Goal: Task Accomplishment & Management: Complete application form

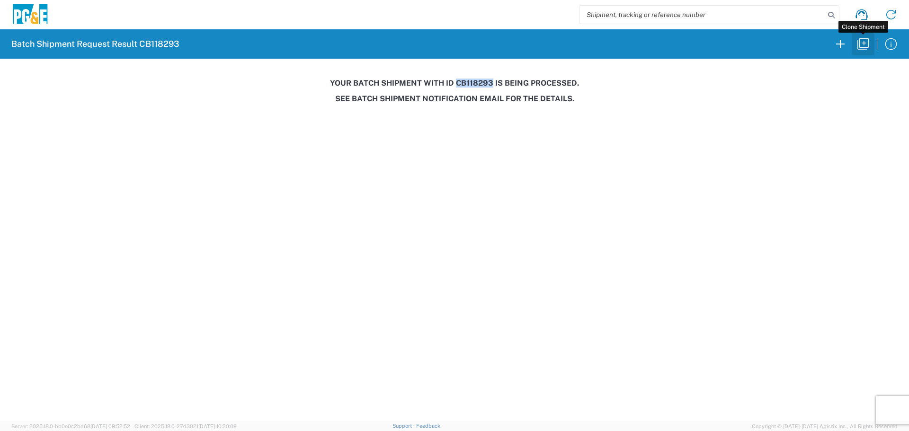
click at [855, 44] on icon "button" at bounding box center [862, 43] width 15 height 15
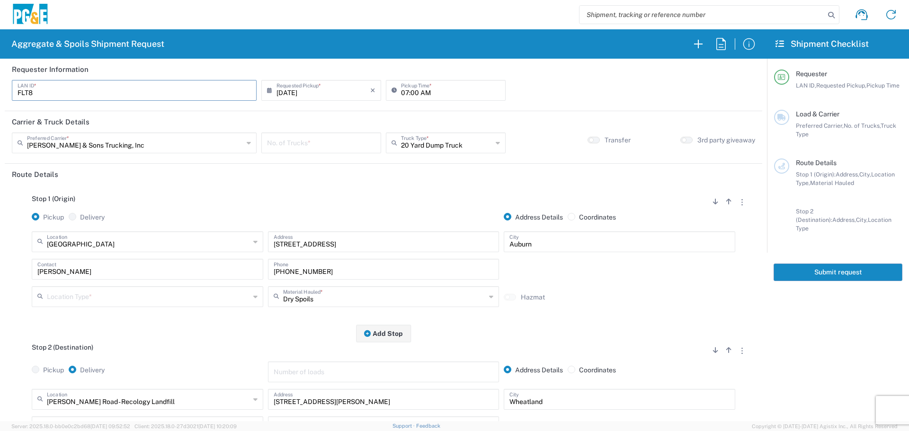
drag, startPoint x: 173, startPoint y: 96, endPoint x: 0, endPoint y: 91, distance: 173.3
click at [0, 91] on form "Requester Information FLT8 LAN ID * [DATE] × Requested Pickup * Cancel Apply 07…" at bounding box center [383, 240] width 767 height 363
type input "D9B0"
click at [341, 143] on input "number" at bounding box center [321, 142] width 108 height 17
type input "7"
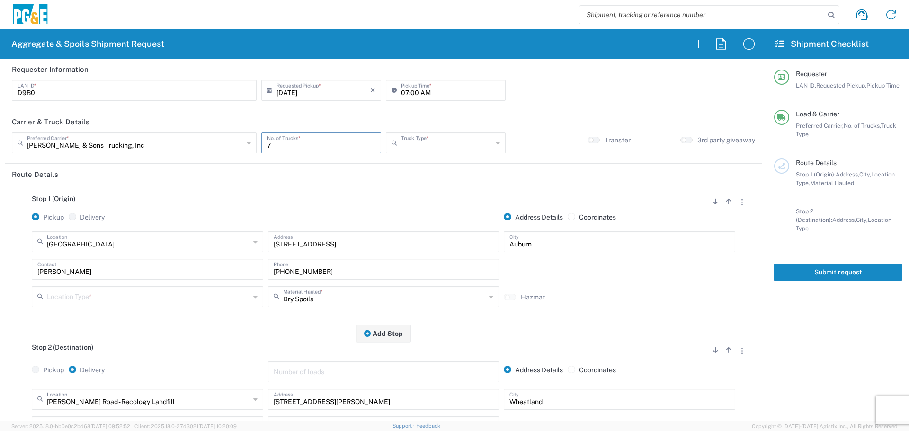
click at [414, 142] on input "text" at bounding box center [446, 142] width 91 height 17
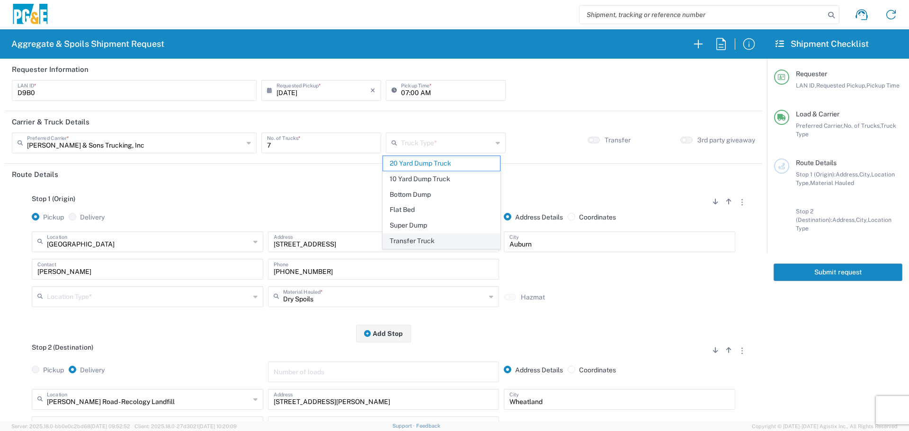
click at [416, 235] on span "Transfer Truck" at bounding box center [441, 241] width 117 height 15
type input "Transfer Truck"
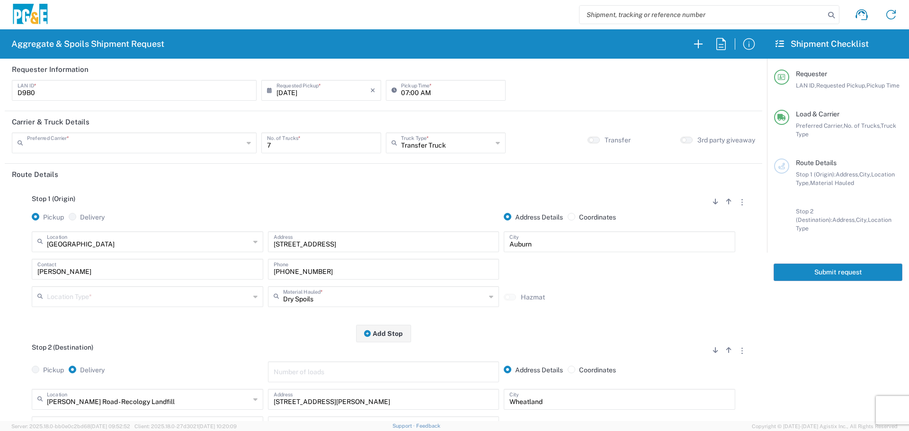
click at [194, 138] on input "text" at bounding box center [135, 142] width 216 height 17
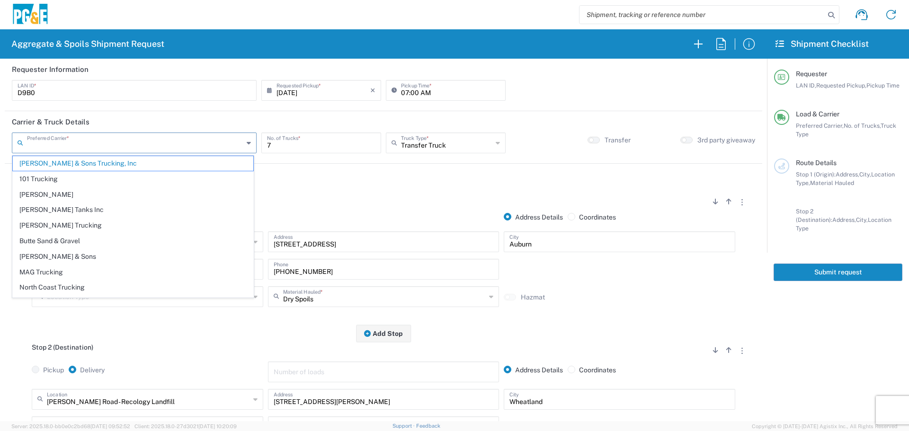
click at [113, 285] on span "North Coast Trucking" at bounding box center [133, 287] width 240 height 15
type input "North Coast Trucking"
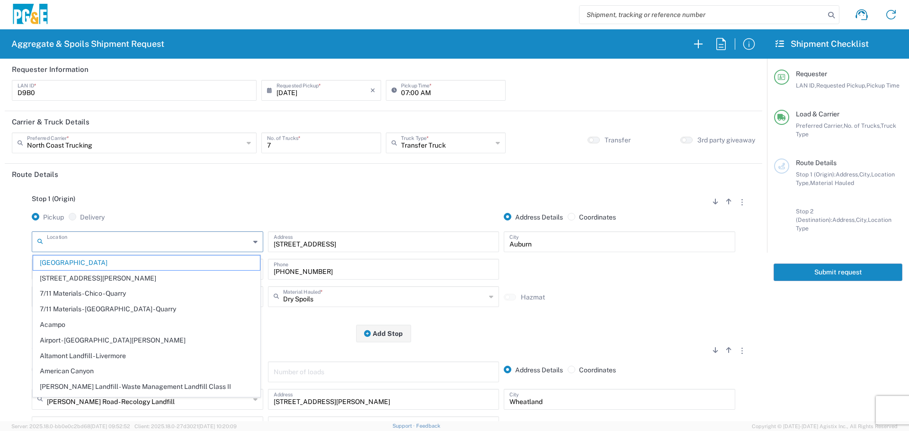
click at [190, 235] on input "text" at bounding box center [148, 241] width 203 height 17
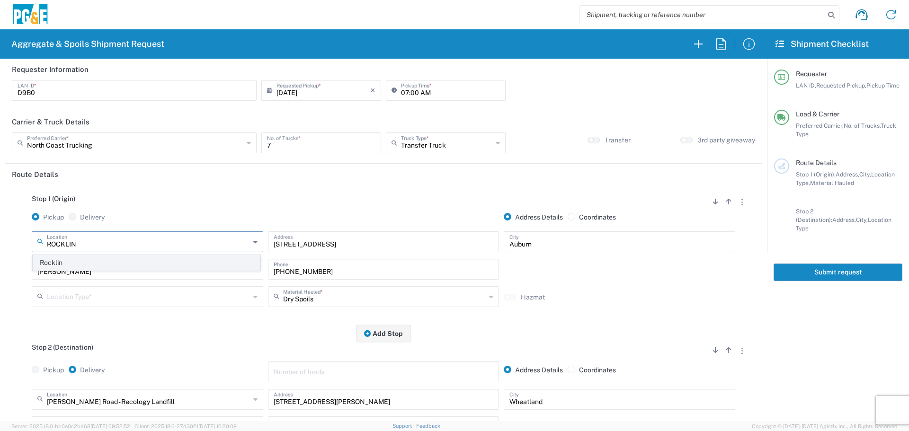
click at [181, 265] on span "Rocklin" at bounding box center [146, 263] width 227 height 15
type input "Rocklin"
type input "[STREET_ADDRESS]"
type input "Rocklin"
type input "Business No Loading Dock"
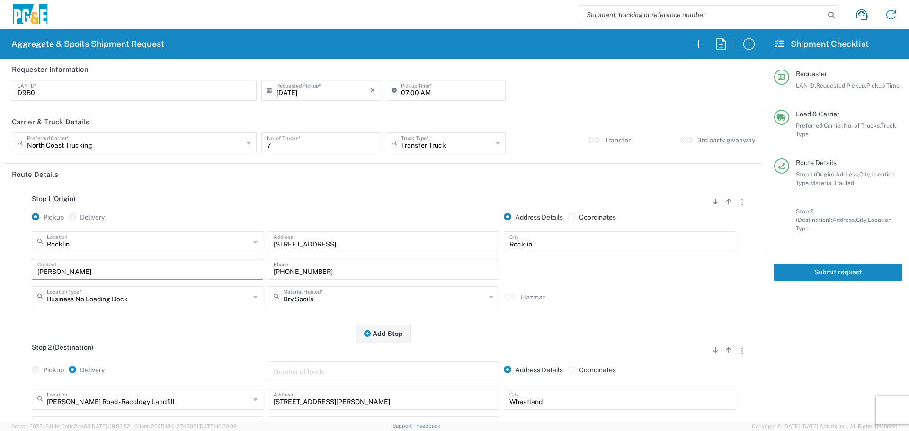
drag, startPoint x: 92, startPoint y: 268, endPoint x: 0, endPoint y: 266, distance: 92.3
click at [0, 266] on form "Requester Information D9B0 LAN ID * [DATE] × Requested Pickup * Cancel Apply 07…" at bounding box center [383, 240] width 767 height 363
type input "[PERSON_NAME]"
type input "[PHONE_NUMBER]"
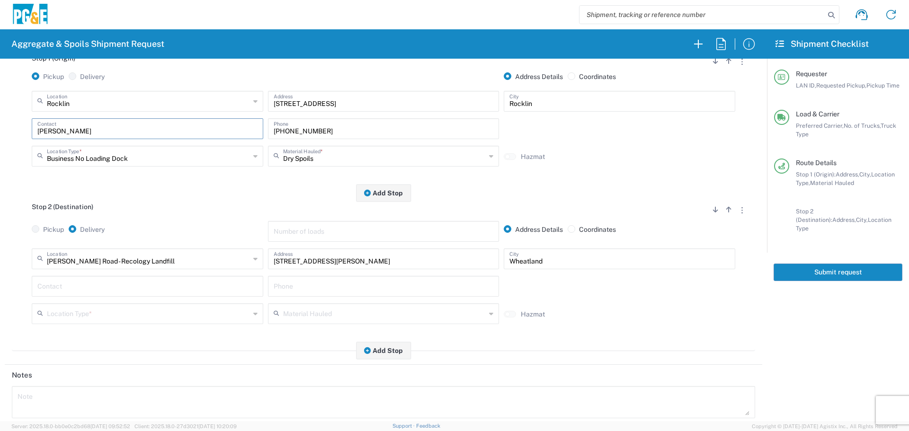
scroll to position [142, 0]
type input "[PERSON_NAME]"
drag, startPoint x: 321, startPoint y: 260, endPoint x: 73, endPoint y: 284, distance: 249.2
click at [73, 284] on div "[PERSON_NAME][GEOGRAPHIC_DATA] - Recology Landfill Location [PERSON_NAME][GEOGR…" at bounding box center [383, 288] width 743 height 82
paste input "[STREET_ADDRESS][PERSON_NAME]"
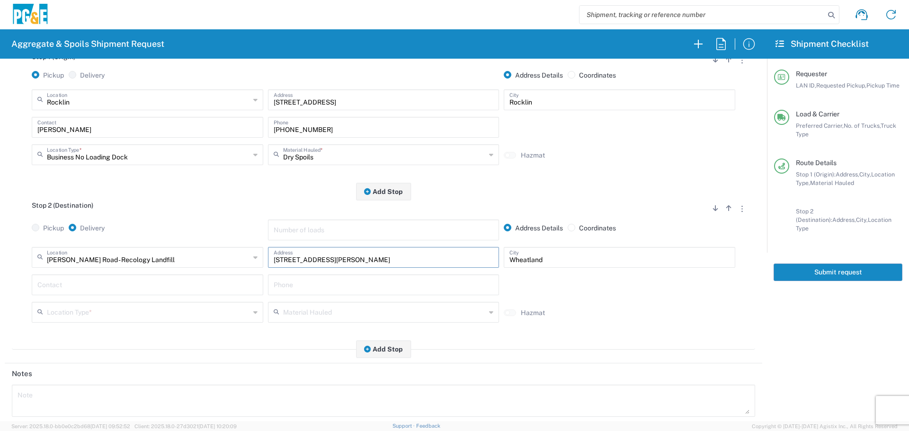
type input "[STREET_ADDRESS][PERSON_NAME]"
type input "[STREET_ADDRESS][PERSON_NAME],"
paste input "[STREET_ADDRESS][PERSON_NAME]"
type input "[GEOGRAPHIC_DATA]"
click at [66, 293] on input "text" at bounding box center [147, 284] width 220 height 17
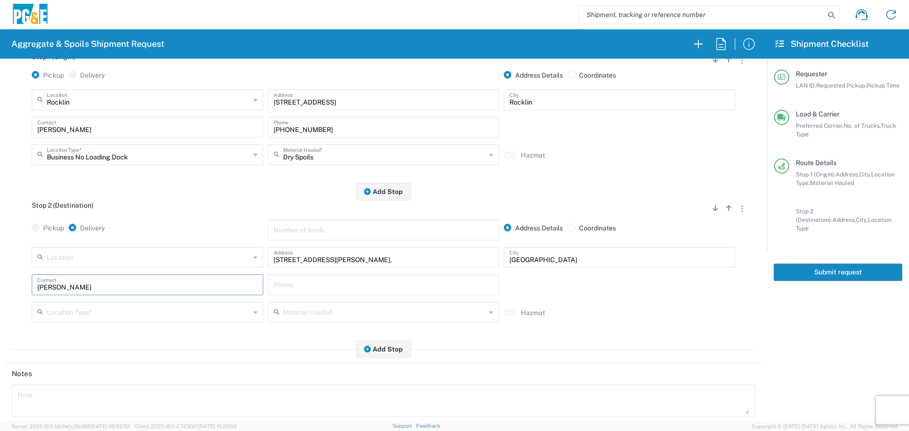
type input "[PERSON_NAME]"
click at [327, 290] on input "text" at bounding box center [384, 284] width 220 height 17
paste input "[PHONE_NUMBER]"
type input "[PHONE_NUMBER]"
click at [125, 316] on input "text" at bounding box center [148, 311] width 203 height 17
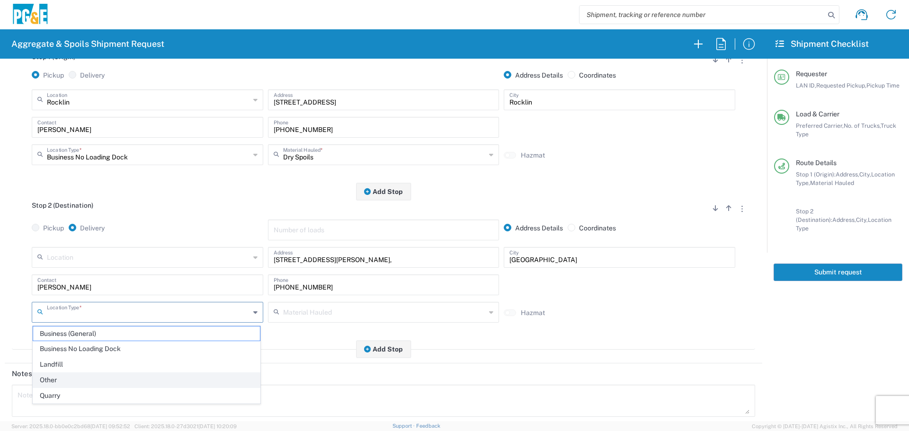
click at [86, 376] on span "Other" at bounding box center [146, 380] width 227 height 15
type input "Other"
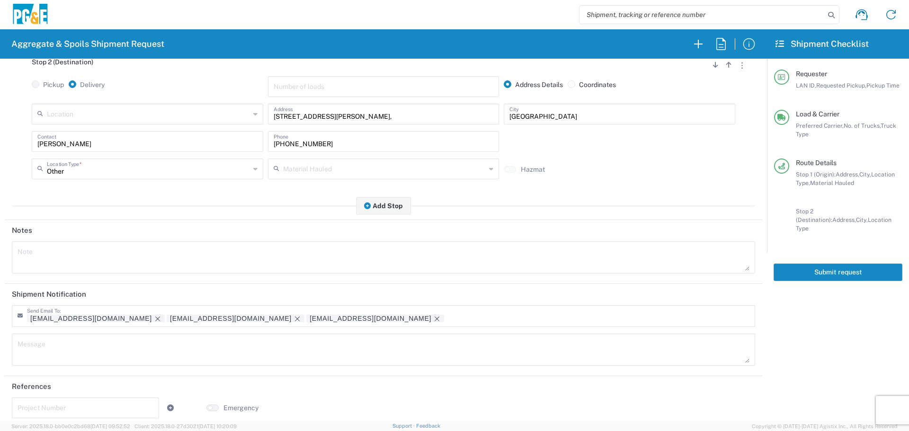
scroll to position [294, 0]
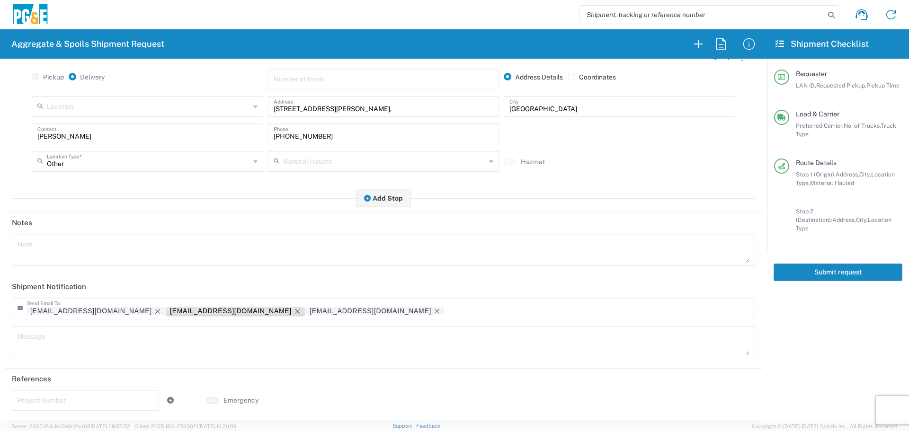
click at [294, 311] on icon "Remove tag" at bounding box center [298, 312] width 8 height 8
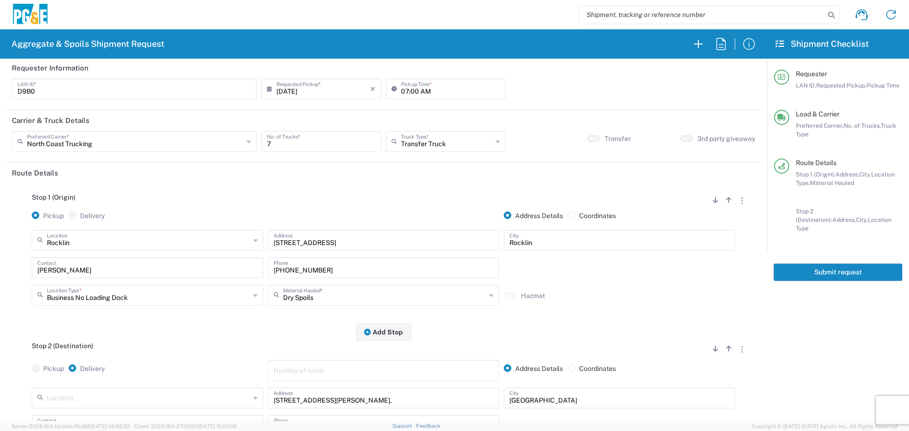
scroll to position [0, 0]
click at [681, 142] on button "button" at bounding box center [686, 140] width 12 height 7
click at [818, 264] on button "Submit request" at bounding box center [838, 273] width 129 height 18
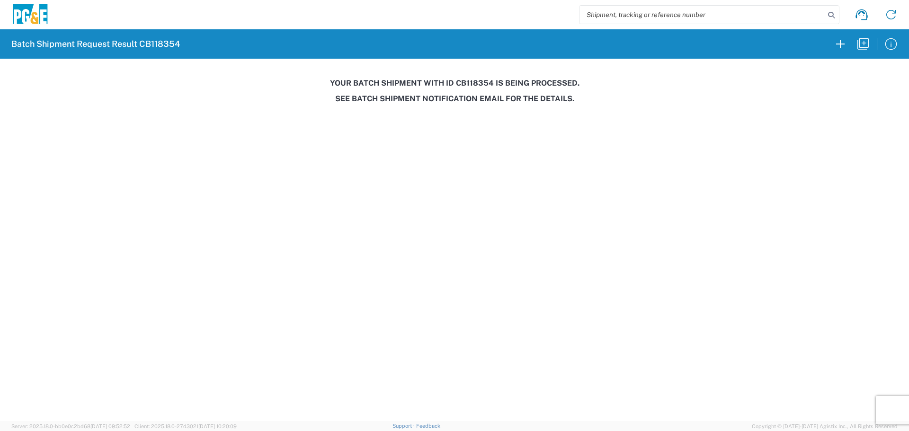
click at [480, 73] on agx-pge-spoils-result "Batch Shipment Request Result CB118354 Your batch shipment with id CB118354 is …" at bounding box center [454, 67] width 909 height 77
click at [478, 87] on h3 "Your batch shipment with id CB118354 is being processed." at bounding box center [455, 83] width 896 height 9
copy h3 "CB118354"
click at [864, 44] on icon "button" at bounding box center [862, 43] width 11 height 11
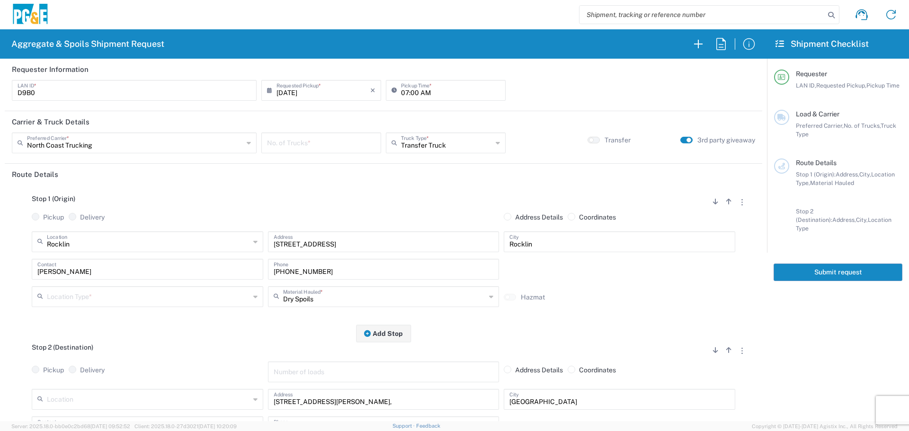
drag, startPoint x: 52, startPoint y: 90, endPoint x: 0, endPoint y: 87, distance: 52.2
click at [0, 87] on form "Requester Information D9B0 LAN ID * [DATE] × Requested Pickup * Cancel Apply 07…" at bounding box center [383, 240] width 767 height 363
type input "MJRS"
click at [184, 151] on div "North Coast Trucking Preferred Carrier *" at bounding box center [134, 143] width 245 height 21
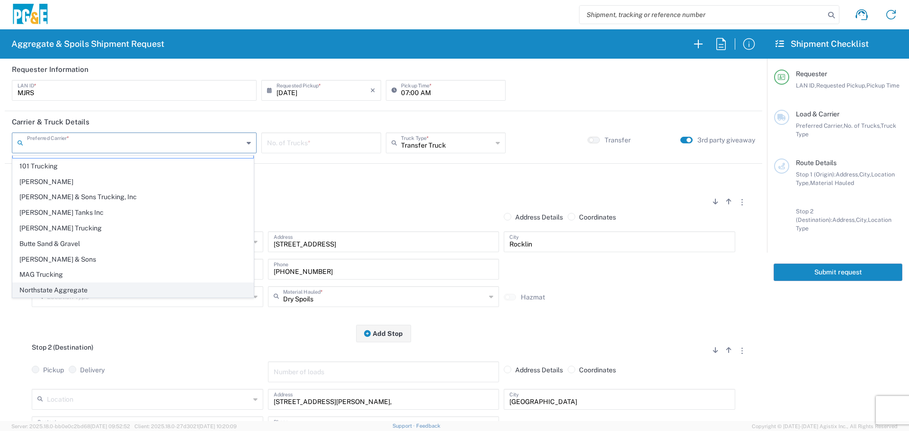
scroll to position [29, 0]
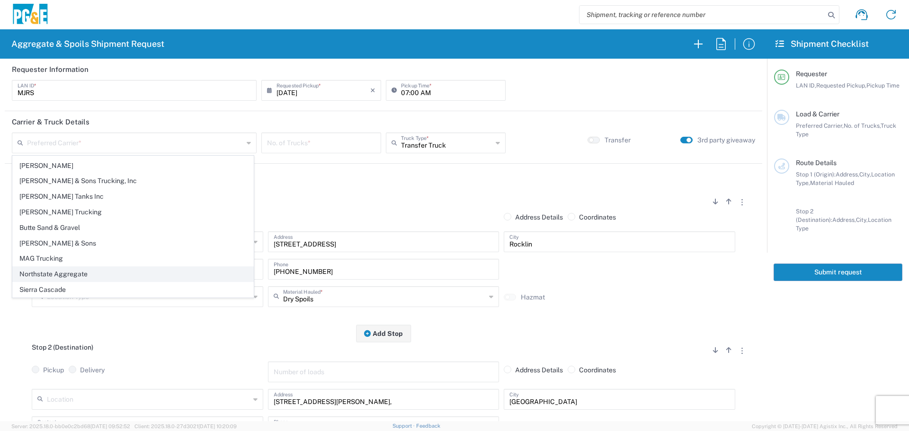
click at [91, 275] on span "Northstate Aggregate" at bounding box center [133, 274] width 240 height 15
type input "Northstate Aggregate"
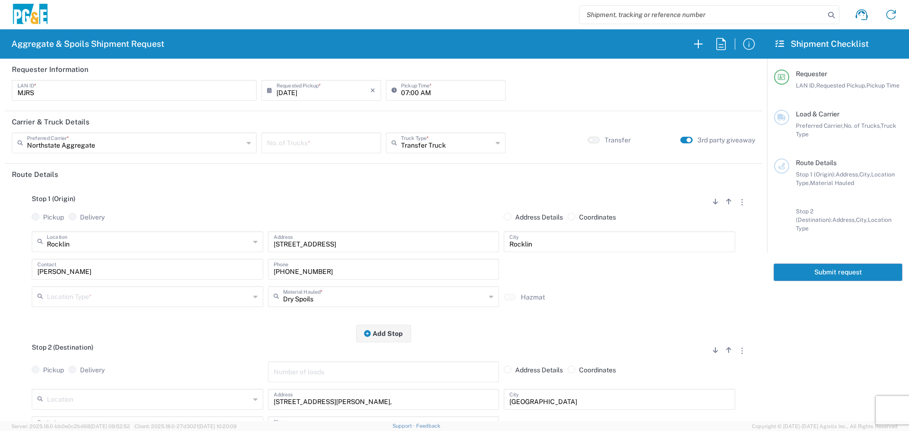
click at [320, 146] on input "number" at bounding box center [321, 142] width 108 height 17
type input "2"
click at [477, 148] on input "text" at bounding box center [446, 142] width 91 height 17
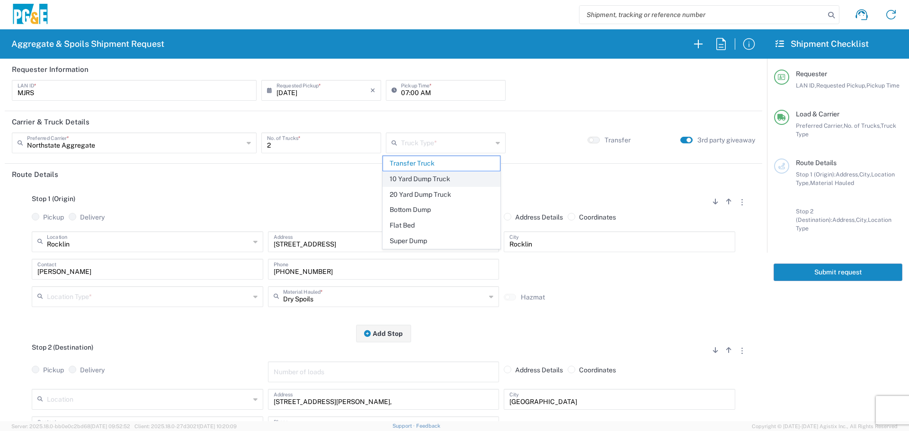
click at [460, 175] on span "10 Yard Dump Truck" at bounding box center [441, 179] width 117 height 15
type input "10 Yard Dump Truck"
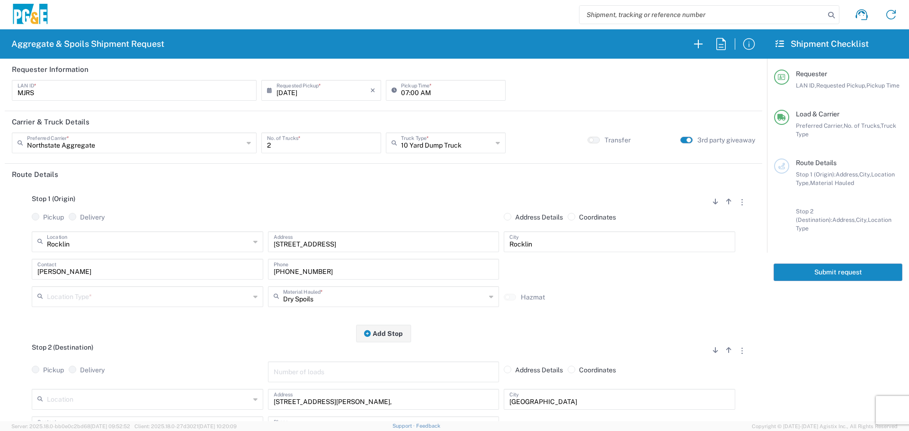
click at [680, 140] on button "button" at bounding box center [686, 140] width 12 height 7
drag, startPoint x: 345, startPoint y: 240, endPoint x: 20, endPoint y: 244, distance: 324.8
click at [20, 244] on div "Rocklin Location [GEOGRAPHIC_DATA] [STREET_ADDRESS][PERSON_NAME] - Quarry 7/11 …" at bounding box center [383, 272] width 743 height 82
paste input "[STREET_ADDRESS][PERSON_NAME][PERSON_NAME]"
type input "[STREET_ADDRESS][PERSON_NAME]"
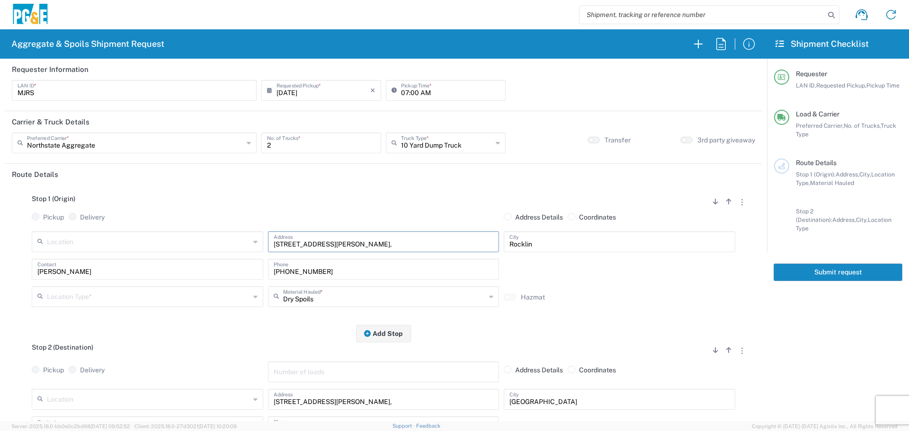
type input "[STREET_ADDRESS][PERSON_NAME],"
type input "Paradise"
type input "[PERSON_NAME]"
type input "[PHONE_NUMBER]"
type input "[PERSON_NAME]"
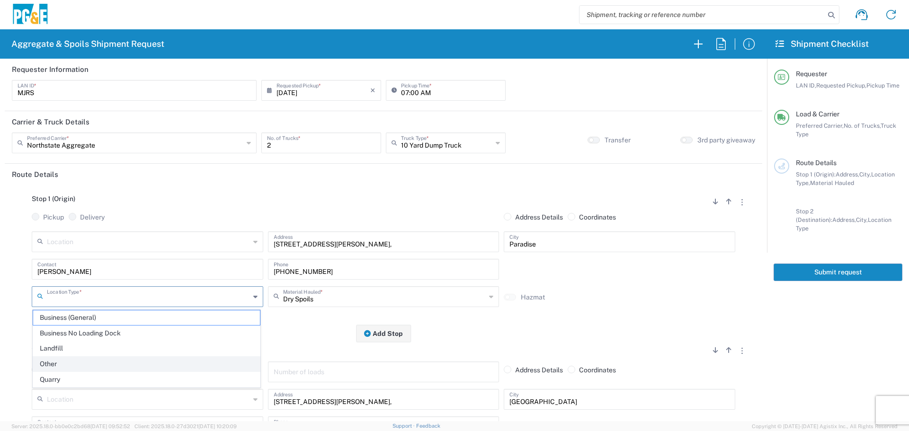
click at [48, 365] on span "Other" at bounding box center [146, 364] width 227 height 15
type input "Other"
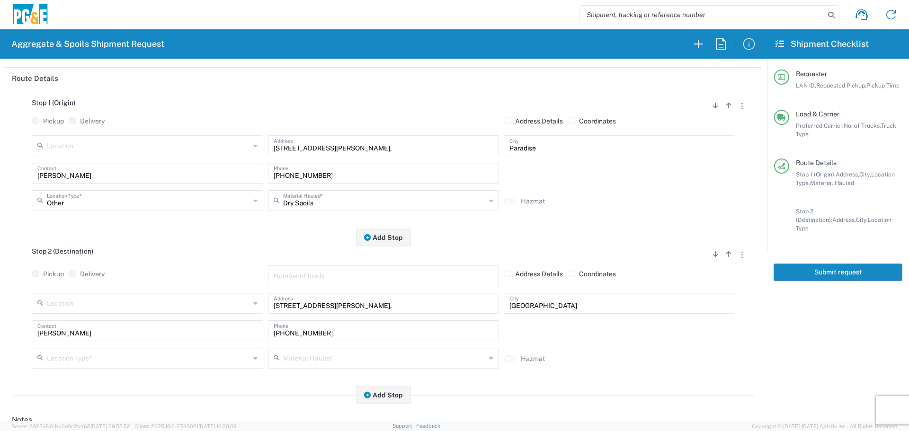
scroll to position [142, 0]
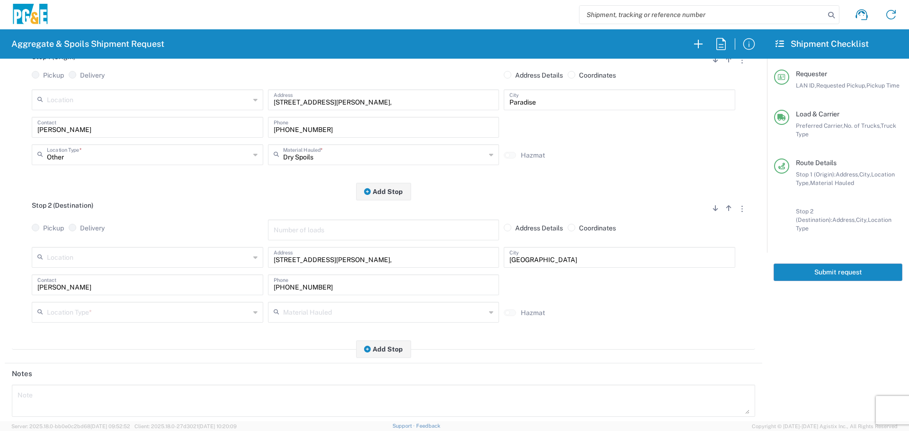
click at [211, 248] on div "Location" at bounding box center [147, 257] width 231 height 21
type input "Paradise - [PERSON_NAME]"
type input "[STREET_ADDRESS][PERSON_NAME]"
type input "Paradise"
type input "Business No Loading Dock"
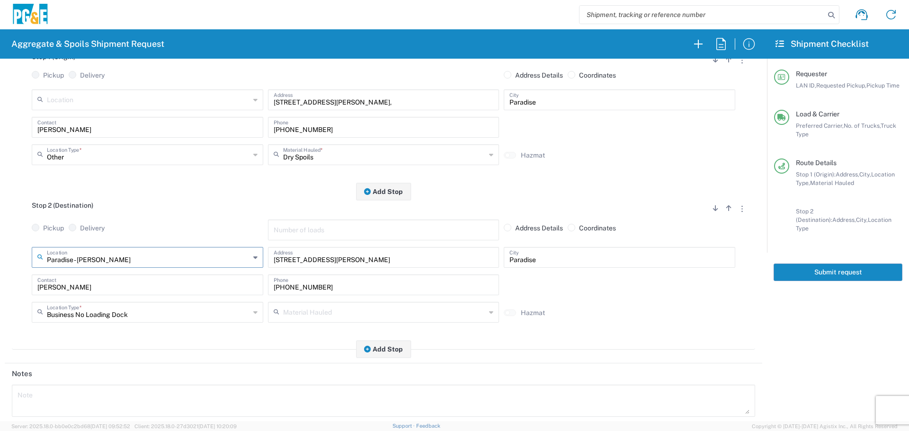
type input "Paradise - [PERSON_NAME]"
drag, startPoint x: 176, startPoint y: 286, endPoint x: 0, endPoint y: 287, distance: 175.6
click at [0, 287] on form "Requester Information MJRS LAN ID * [DATE] × Requested Pickup * Cancel Apply 07…" at bounding box center [383, 240] width 767 height 363
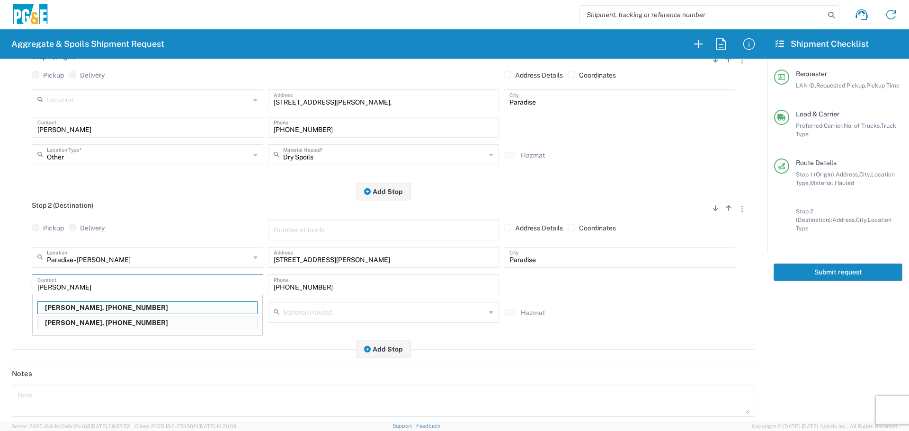
type input "[PERSON_NAME]"
type input "[PHONE_NUMBER]"
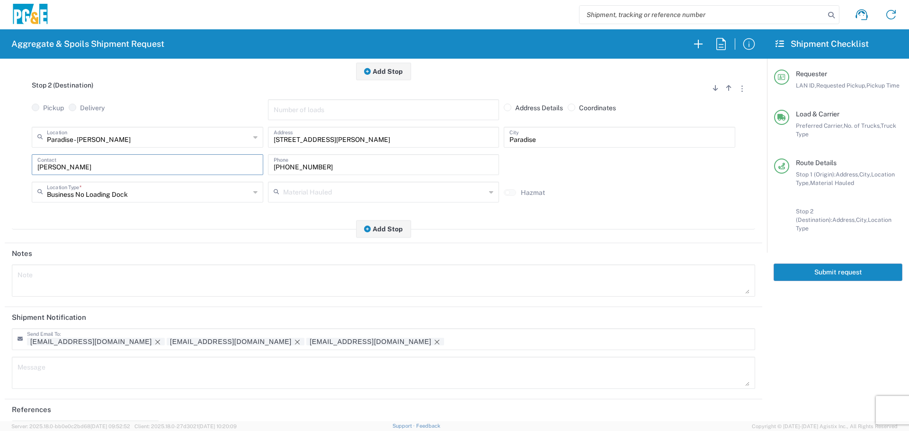
scroll to position [294, 0]
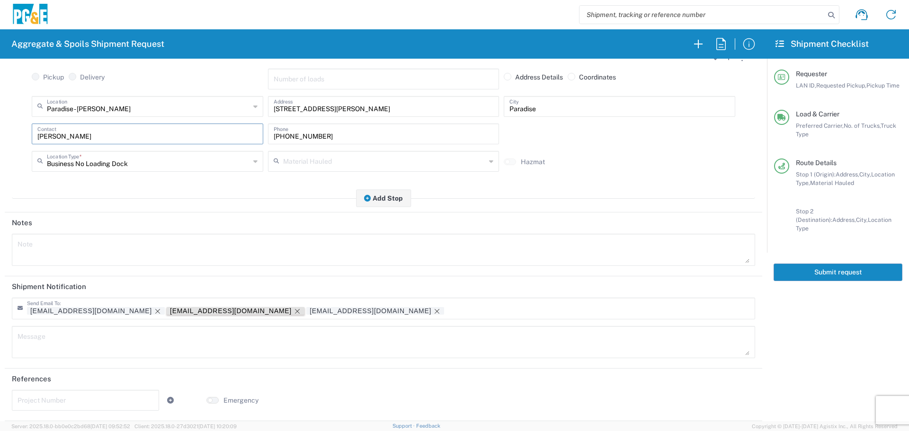
type input "[PERSON_NAME]"
click at [294, 313] on icon "Remove tag" at bounding box center [298, 312] width 8 height 8
click at [98, 391] on input "text" at bounding box center [86, 399] width 136 height 17
drag, startPoint x: 63, startPoint y: 399, endPoint x: 76, endPoint y: 405, distance: 13.8
click at [63, 399] on input "text" at bounding box center [86, 399] width 136 height 17
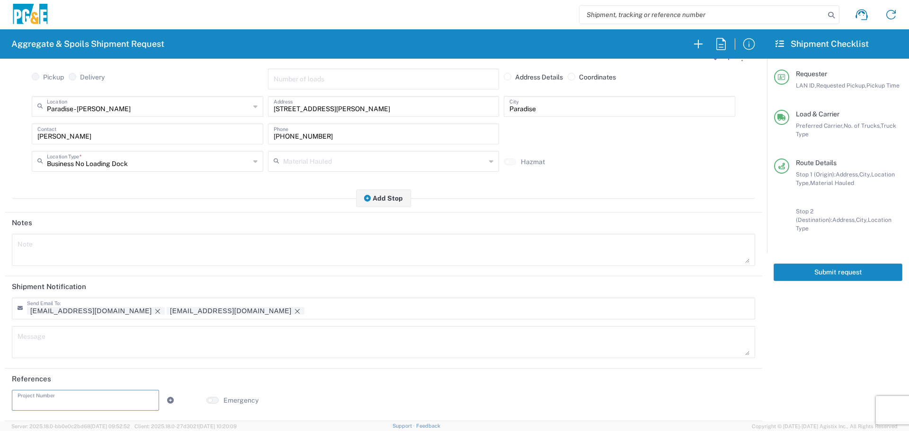
paste input "35424604"
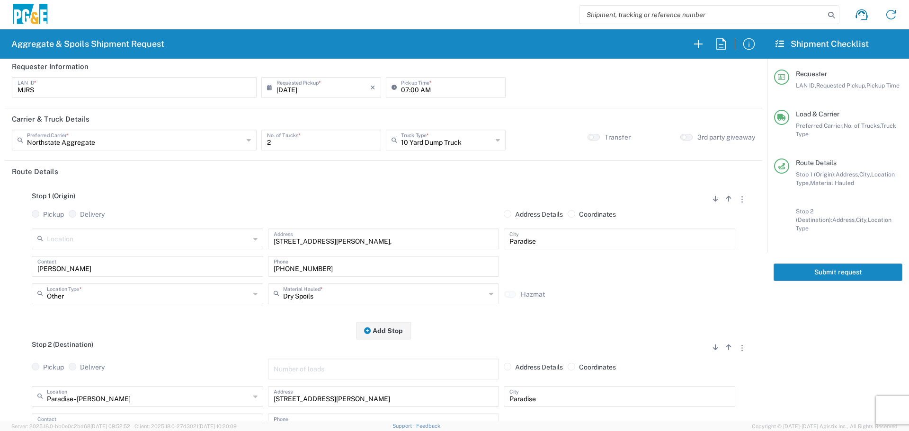
scroll to position [0, 0]
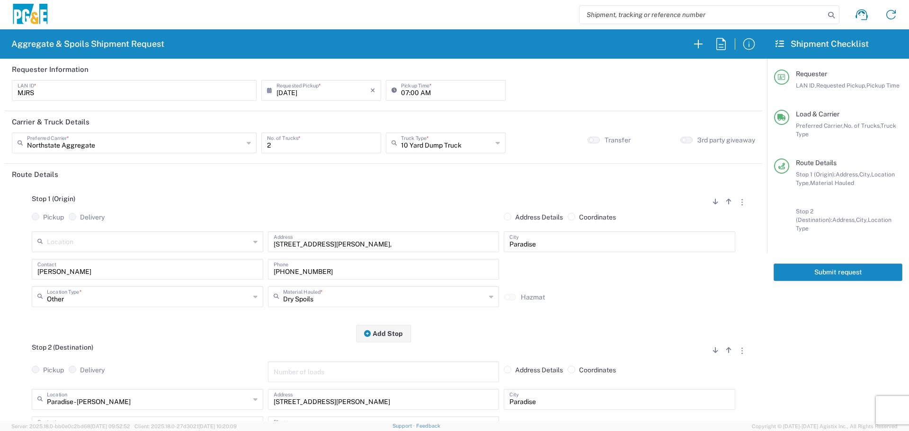
type input "35424604"
click at [827, 266] on button "Submit request" at bounding box center [838, 273] width 129 height 18
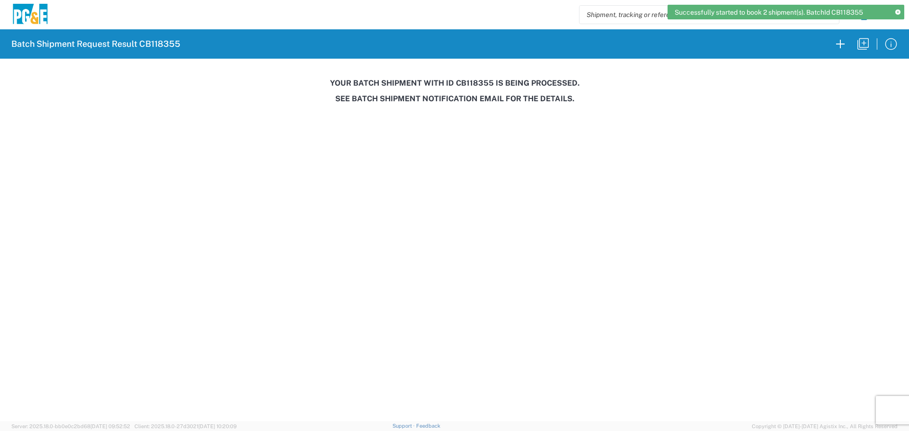
click at [472, 81] on h3 "Your batch shipment with id CB118355 is being processed." at bounding box center [455, 83] width 896 height 9
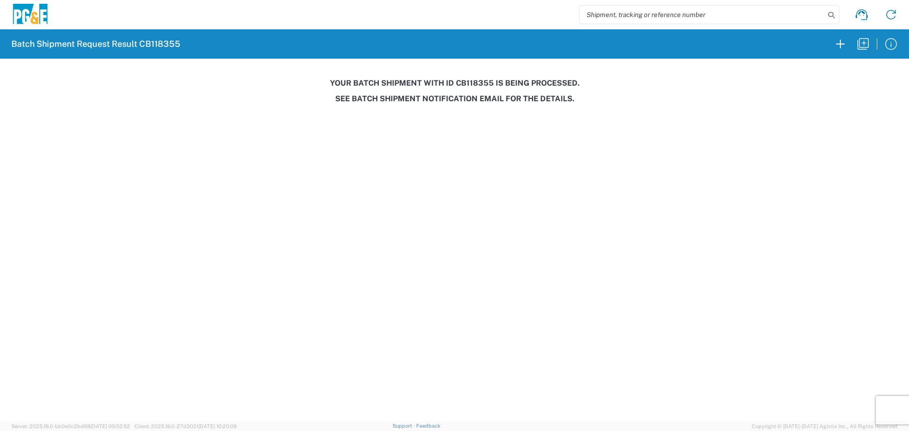
copy h3 "CB118355"
click at [862, 47] on icon "button" at bounding box center [862, 43] width 11 height 11
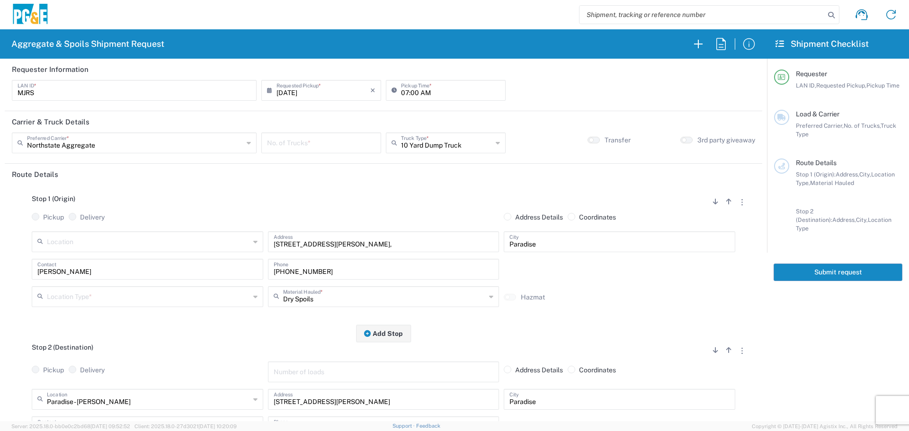
click at [301, 78] on header "Requester Information" at bounding box center [383, 69] width 757 height 21
click at [297, 90] on input "[DATE]" at bounding box center [323, 89] width 94 height 17
click at [353, 152] on span "12" at bounding box center [348, 148] width 13 height 13
type input "[DATE]"
click at [353, 142] on input "number" at bounding box center [321, 142] width 108 height 17
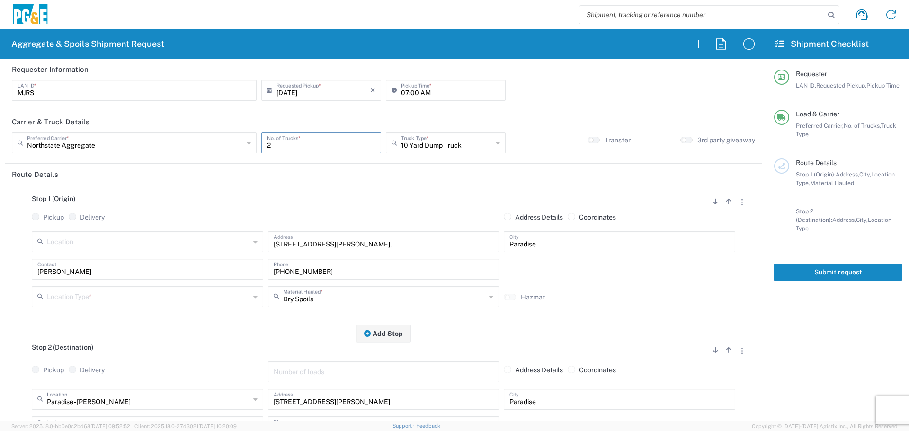
type input "2"
click at [168, 301] on input "text" at bounding box center [148, 296] width 203 height 17
click at [72, 358] on span "Other" at bounding box center [146, 364] width 227 height 15
type input "Other"
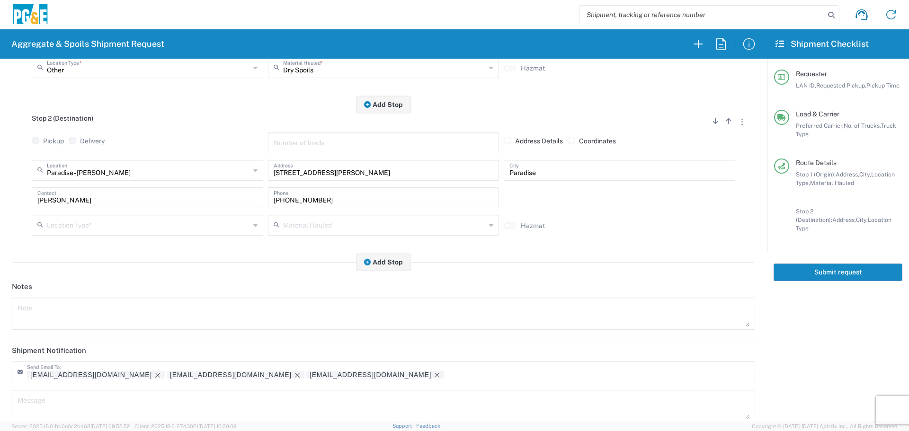
scroll to position [237, 0]
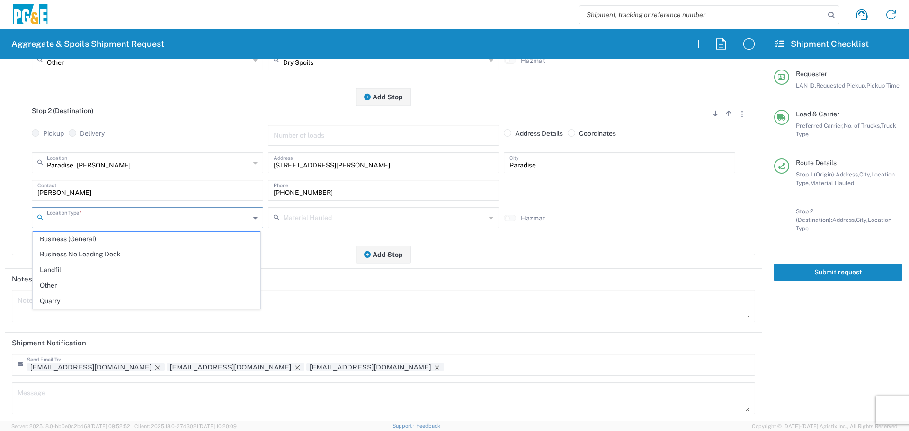
click at [133, 215] on input "text" at bounding box center [148, 217] width 203 height 17
click at [116, 255] on span "Business No Loading Dock" at bounding box center [146, 254] width 227 height 15
type input "Business No Loading Dock"
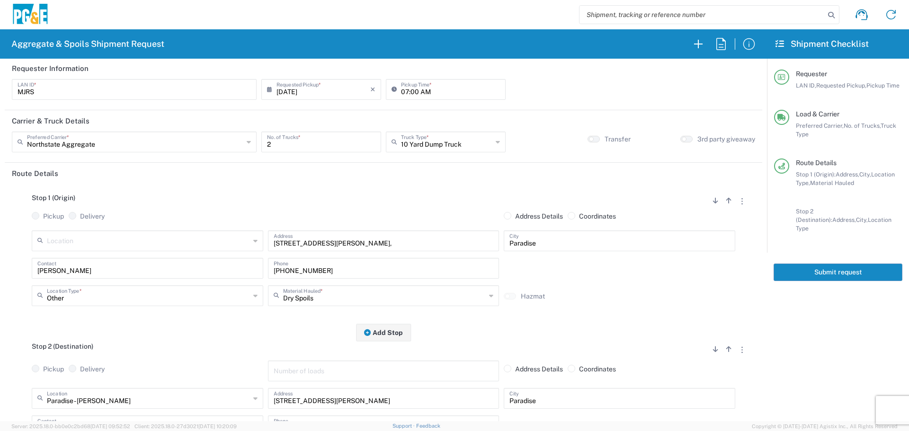
scroll to position [0, 0]
click at [834, 264] on button "Submit request" at bounding box center [838, 273] width 129 height 18
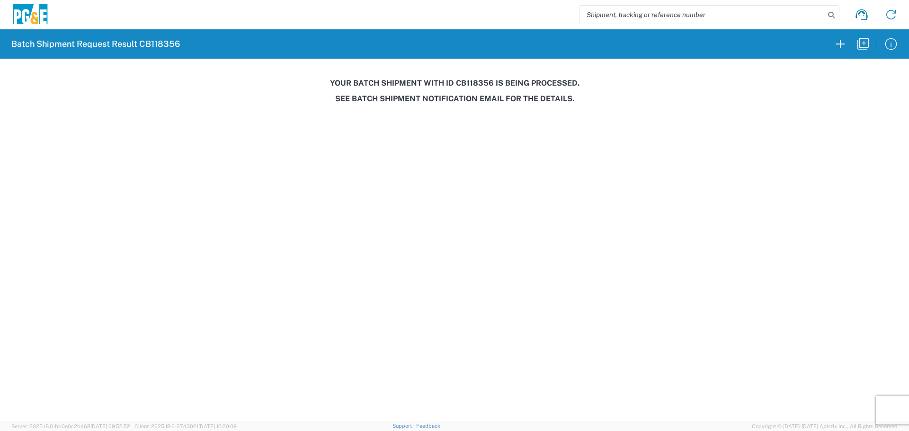
click at [487, 82] on h3 "Your batch shipment with id CB118356 is being processed." at bounding box center [455, 83] width 896 height 9
copy h3 "CB118356"
